Goal: Transaction & Acquisition: Obtain resource

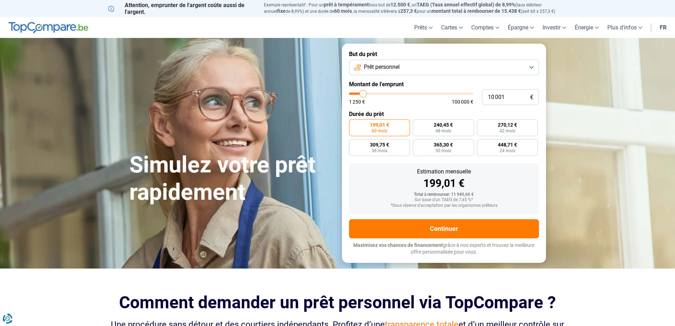
type input "29 000"
type input "29000"
click at [385, 95] on input "range" at bounding box center [411, 93] width 124 height 2
radio input "false"
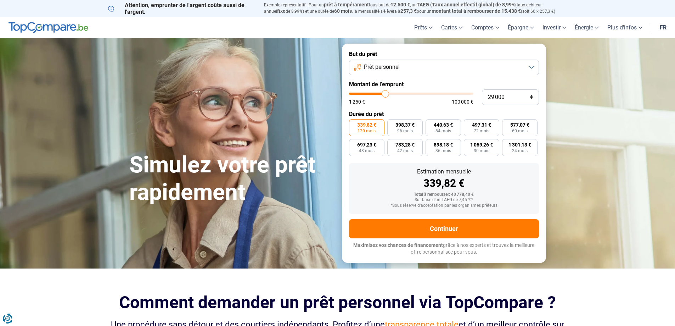
type input "25 500"
type input "25500"
click at [381, 95] on input "range" at bounding box center [411, 93] width 124 height 2
type input "13 750"
type input "13750"
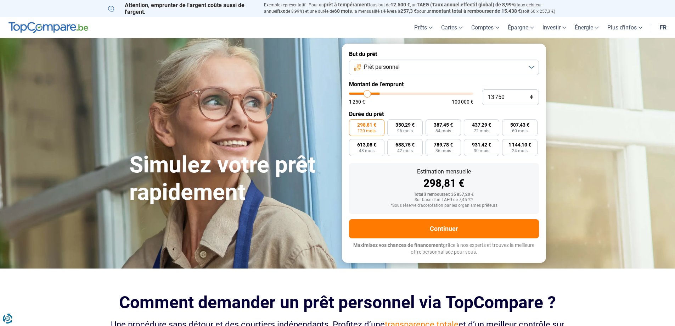
click at [367, 95] on input "range" at bounding box center [411, 93] width 124 height 2
radio input "true"
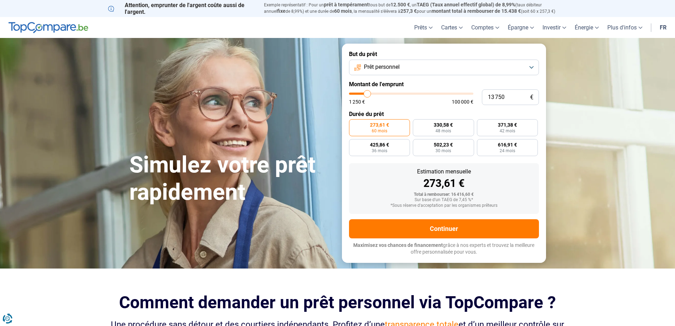
type input "8 000"
type input "8000"
click at [361, 95] on input "range" at bounding box center [411, 93] width 124 height 2
radio input "true"
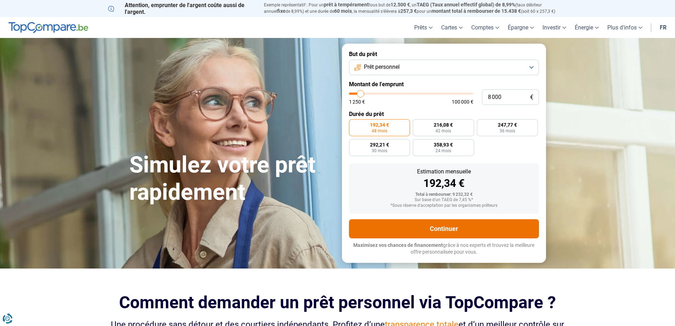
click at [470, 226] on button "Continuer" at bounding box center [444, 228] width 190 height 19
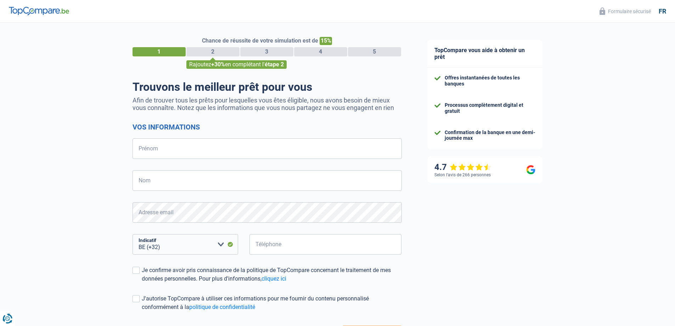
select select "32"
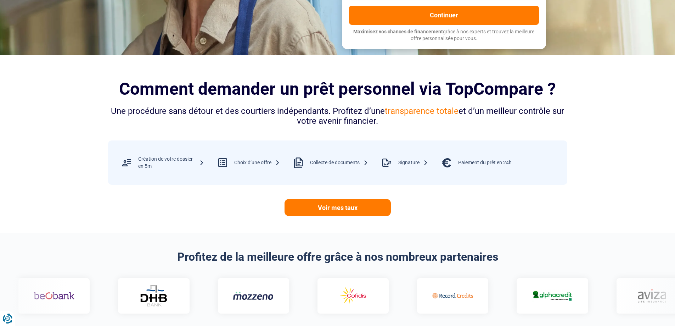
scroll to position [213, 0]
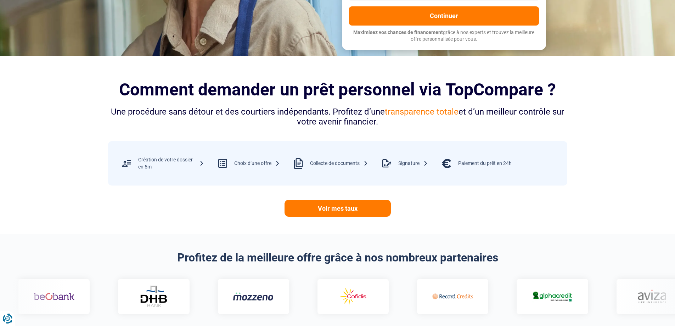
click at [246, 164] on div "Choix d’une offre" at bounding box center [257, 163] width 46 height 7
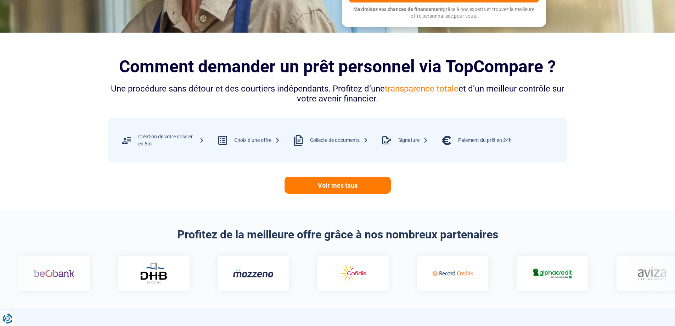
scroll to position [248, 0]
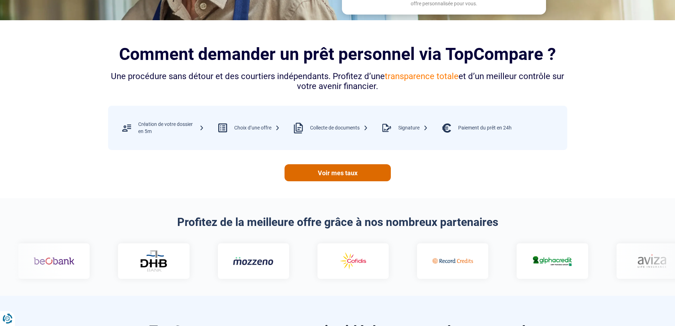
click at [342, 178] on link "Voir mes taux" at bounding box center [337, 172] width 106 height 17
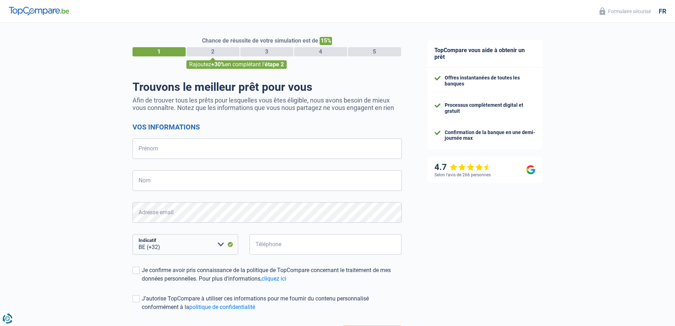
select select "32"
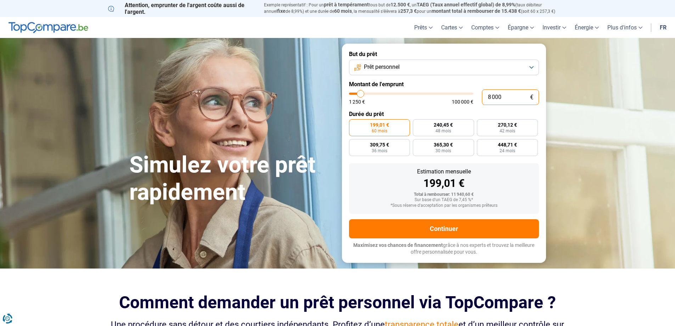
click at [497, 97] on input "8 000" at bounding box center [510, 97] width 57 height 16
drag, startPoint x: 506, startPoint y: 97, endPoint x: 496, endPoint y: 97, distance: 9.6
click at [496, 97] on input "8 000" at bounding box center [510, 97] width 57 height 16
click at [491, 97] on input "8 000" at bounding box center [510, 97] width 57 height 16
type input "0"
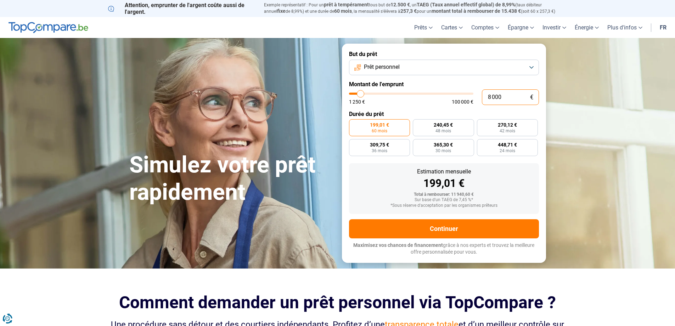
type input "1250"
type input "1 250"
type input "1250"
radio input "true"
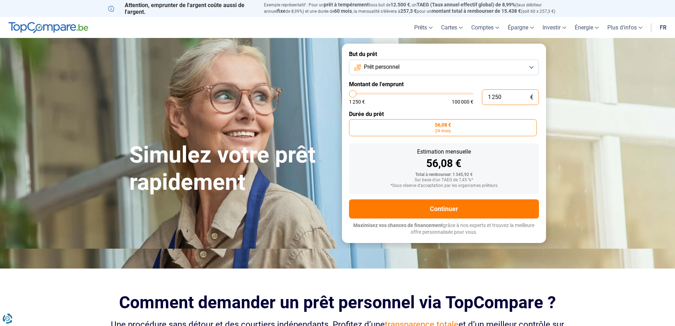
type input "12 501"
type input "12500"
type input "125 012"
type input "100000"
type input "12 501"
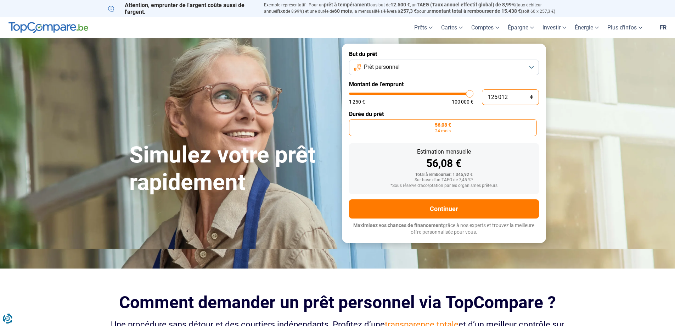
type input "12500"
type input "1 250"
type input "1250"
type input "125"
type input "1250"
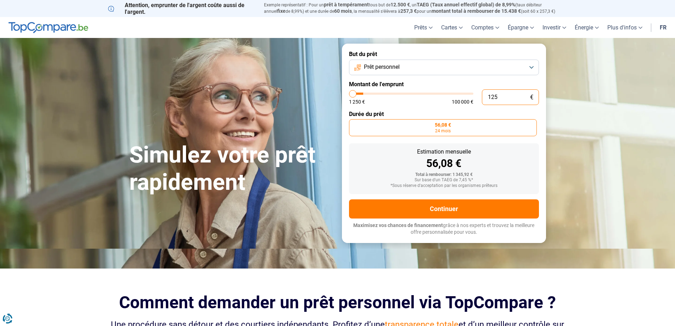
type input "12"
type input "1250"
type input "1"
type input "1250"
type input "0"
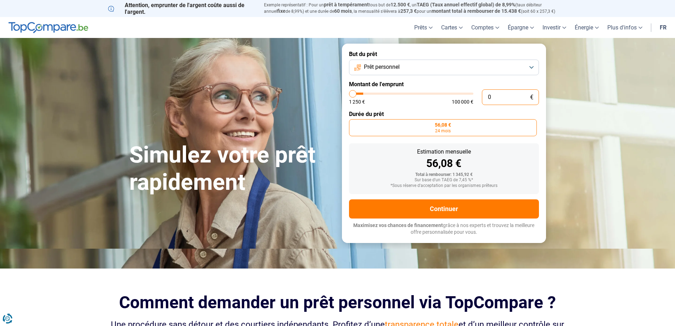
type input "1250"
type input "1"
type input "1250"
type input "12"
type input "1250"
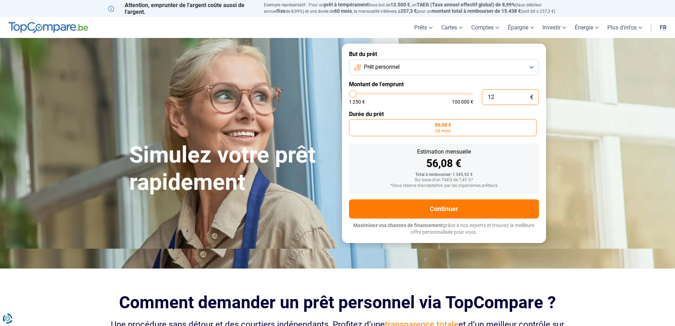
type input "120"
type input "1250"
type input "1 200"
type input "1250"
type input "12 000"
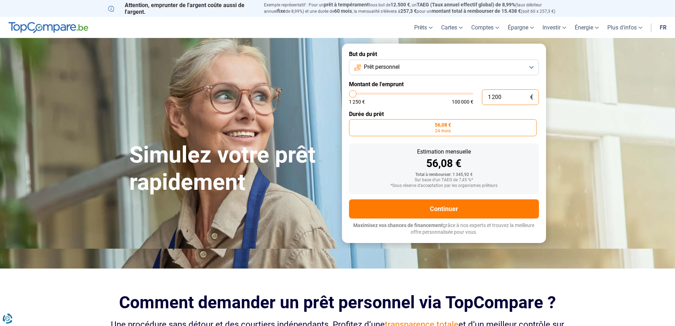
type input "12000"
radio input "false"
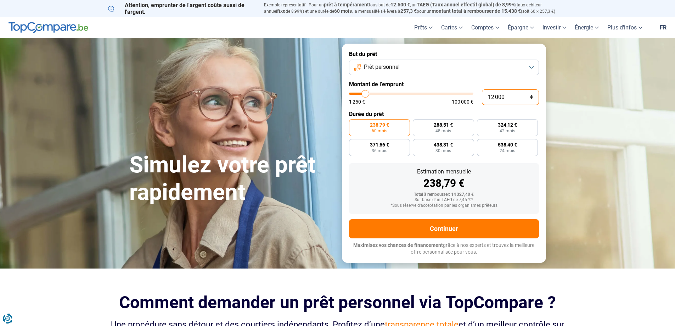
type input "12 000"
click at [373, 130] on span "60 mois" at bounding box center [380, 131] width 16 height 4
click at [363, 118] on form "But du prêt Prêt personnel Montant de l'emprunt 12 000 € 1 250 € 100 000 € Duré…" at bounding box center [444, 153] width 204 height 219
click at [391, 123] on label "238,79 € 60 mois" at bounding box center [379, 127] width 61 height 17
click at [353, 123] on input "238,79 € 60 mois" at bounding box center [351, 121] width 5 height 5
